Goal: Task Accomplishment & Management: Use online tool/utility

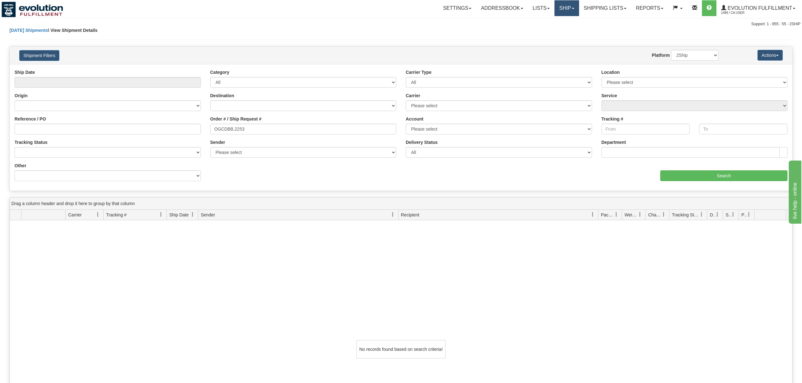
click at [567, 15] on link "Ship" at bounding box center [566, 8] width 24 height 16
click at [563, 30] on span "OnHold / Order Queue" at bounding box center [550, 30] width 45 height 5
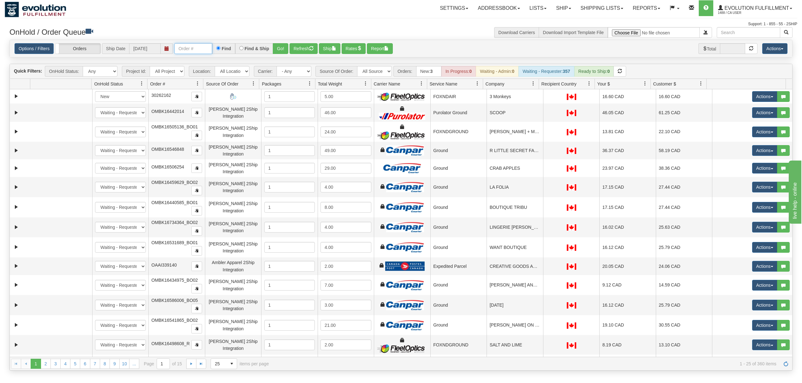
click at [187, 47] on input "text" at bounding box center [193, 48] width 38 height 11
click at [557, 9] on link "Ship" at bounding box center [563, 8] width 24 height 16
click at [621, 6] on link "Shipping lists" at bounding box center [602, 8] width 52 height 16
click at [597, 22] on span "Current Shipments" at bounding box center [590, 22] width 37 height 5
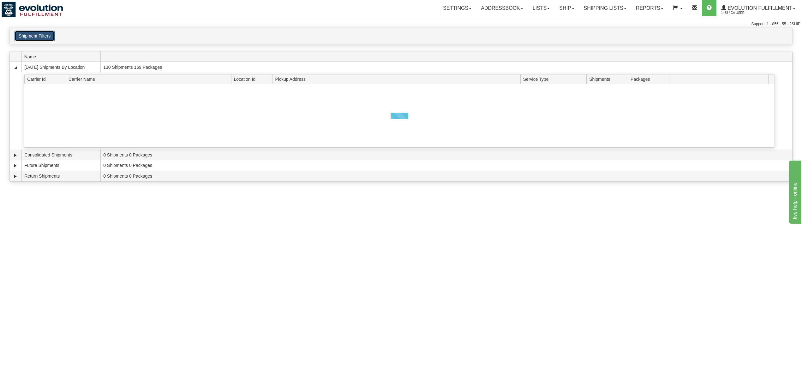
click at [38, 38] on button "Shipment Filters" at bounding box center [35, 36] width 40 height 11
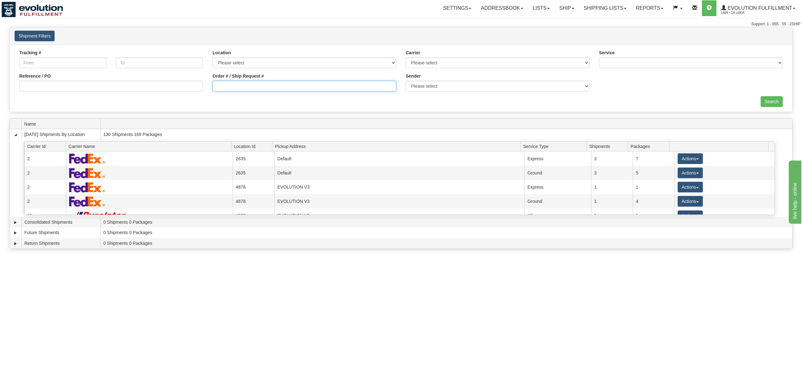
click at [234, 91] on input "Order # / Ship Request #" at bounding box center [304, 86] width 184 height 11
type input "OMBK17631740"
click at [776, 105] on input "Search" at bounding box center [771, 101] width 22 height 11
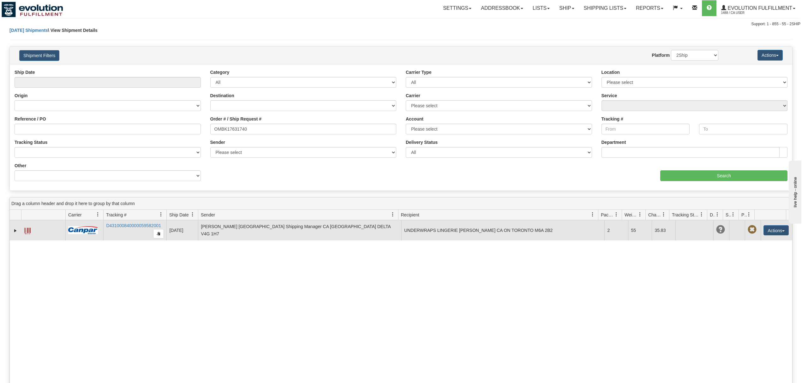
click at [26, 233] on span at bounding box center [27, 231] width 6 height 6
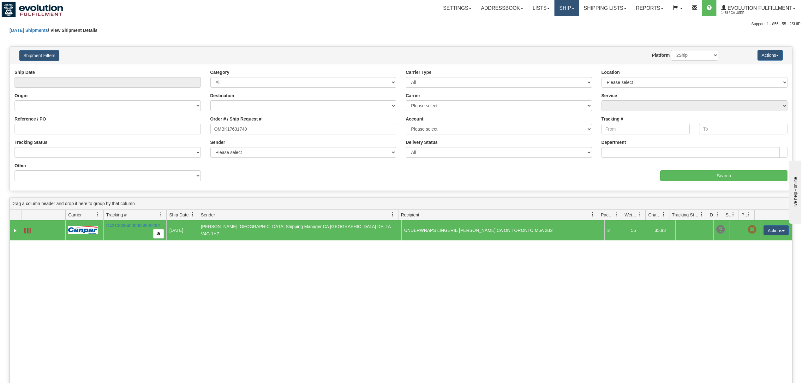
click at [559, 11] on link "Ship" at bounding box center [566, 8] width 24 height 16
click at [556, 32] on span "OnHold / Order Queue" at bounding box center [550, 30] width 45 height 5
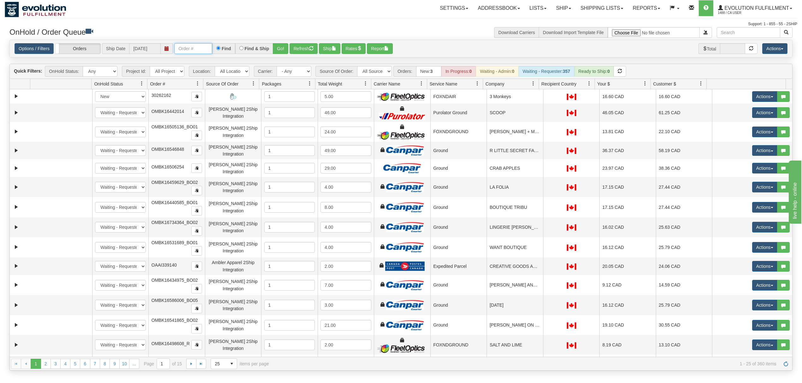
click at [205, 50] on input "text" at bounding box center [193, 48] width 38 height 11
click at [201, 52] on input "OMBK17578390 BO01" at bounding box center [193, 48] width 38 height 11
click at [201, 52] on input "OMBK17302166 BO04" at bounding box center [193, 48] width 38 height 11
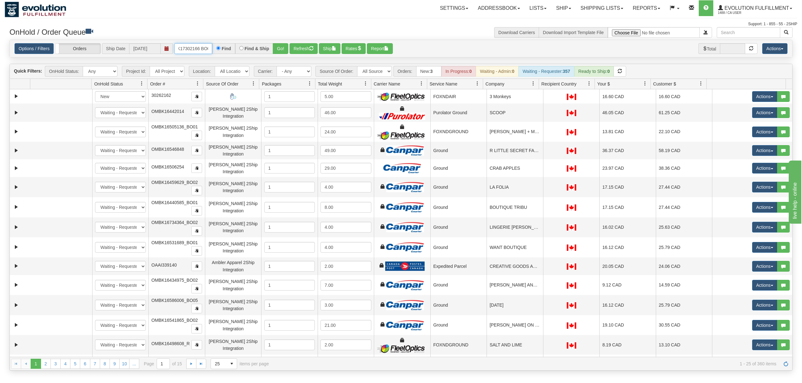
scroll to position [0, 14]
type input "OMBK17302166_BO04"
click at [282, 45] on button "Go!" at bounding box center [280, 48] width 15 height 11
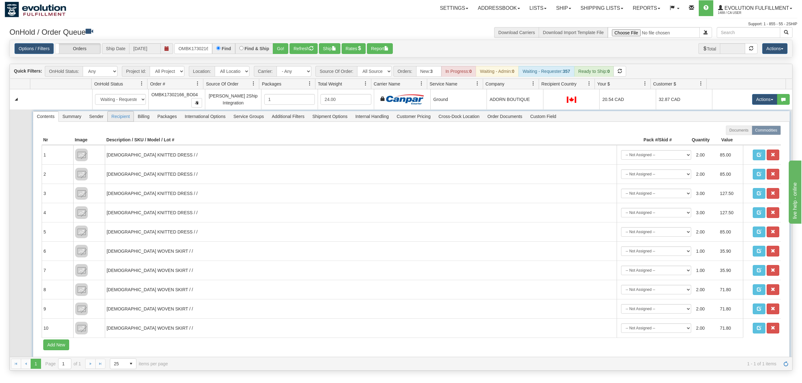
click at [125, 121] on span "Recipient" at bounding box center [121, 116] width 26 height 10
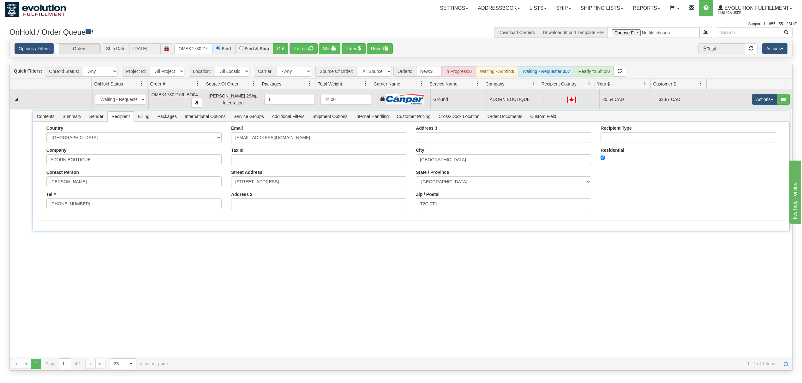
click at [752, 93] on td "Actions Open Refresh Rates Rate All Services Ship Delete Edit Items" at bounding box center [752, 99] width 80 height 20
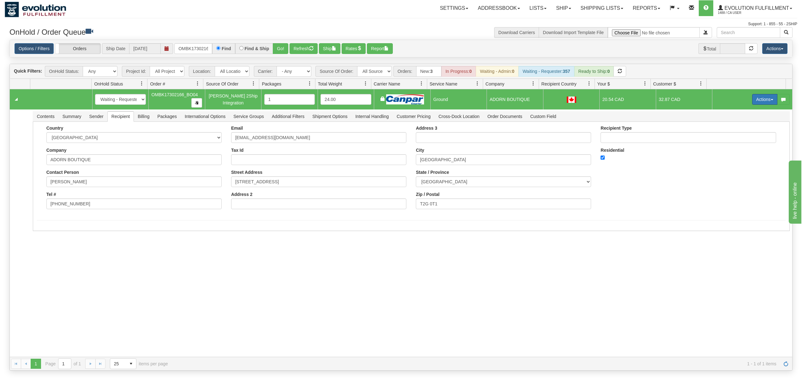
click at [753, 97] on button "Actions" at bounding box center [764, 99] width 25 height 11
click at [733, 138] on span "Ship" at bounding box center [739, 136] width 13 height 5
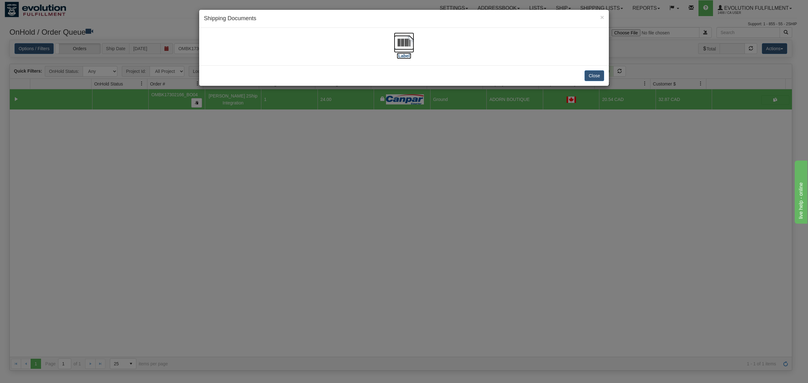
click at [402, 38] on img at bounding box center [404, 43] width 20 height 20
click at [596, 77] on button "Close" at bounding box center [595, 75] width 20 height 11
